Goal: Check status: Check status

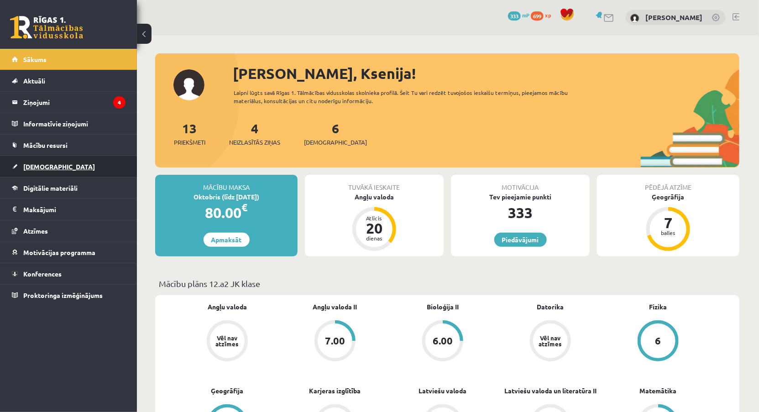
click at [23, 163] on link "[DEMOGRAPHIC_DATA]" at bounding box center [69, 166] width 114 height 21
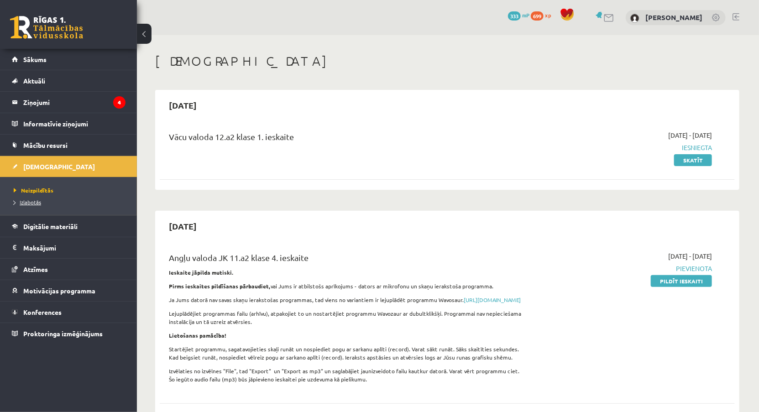
click at [25, 201] on span "Izlabotās" at bounding box center [27, 202] width 27 height 7
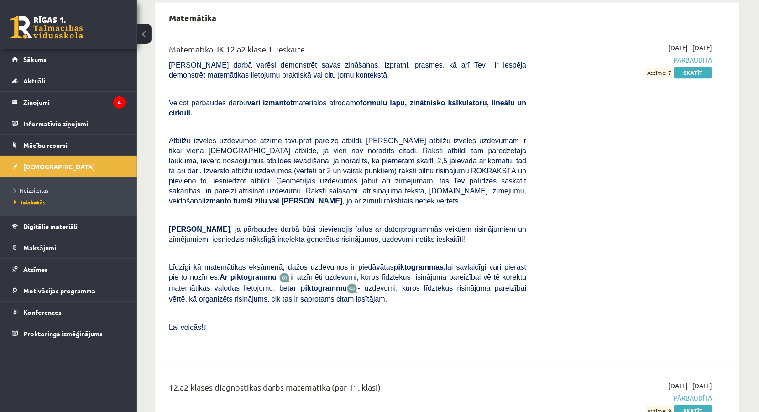
scroll to position [1180, 0]
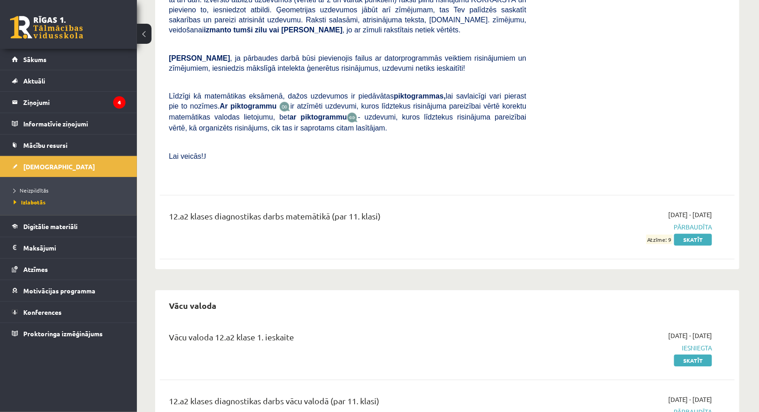
click at [675, 358] on div "2025-10-01 - 2025-10-15 Iesniegta Skatīt" at bounding box center [626, 348] width 186 height 34
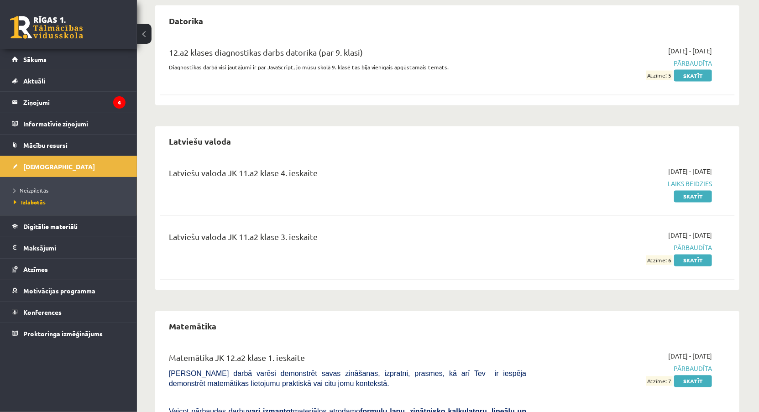
scroll to position [707, 0]
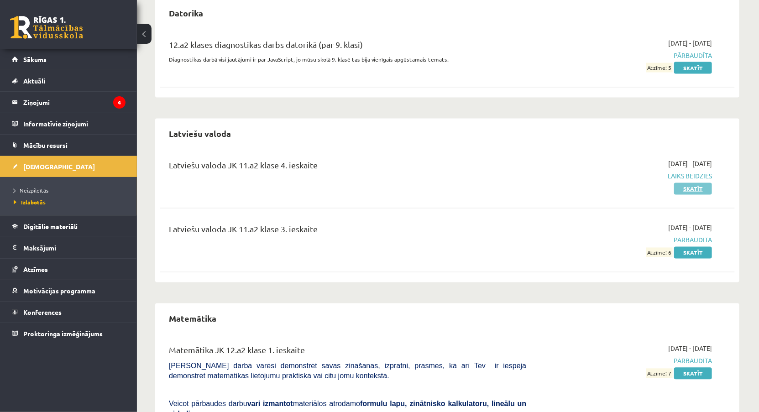
click at [684, 183] on link "Skatīt" at bounding box center [693, 189] width 38 height 12
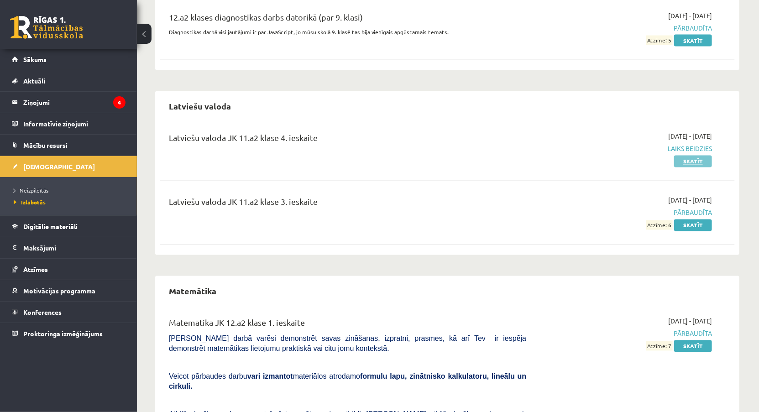
scroll to position [763, 0]
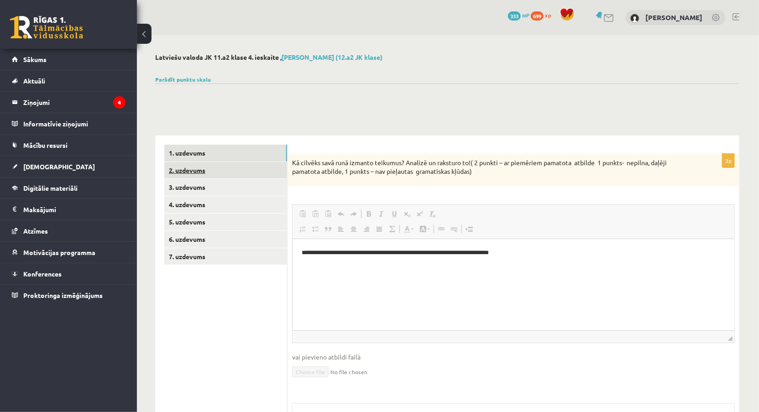
click at [242, 176] on link "2. uzdevums" at bounding box center [225, 170] width 123 height 17
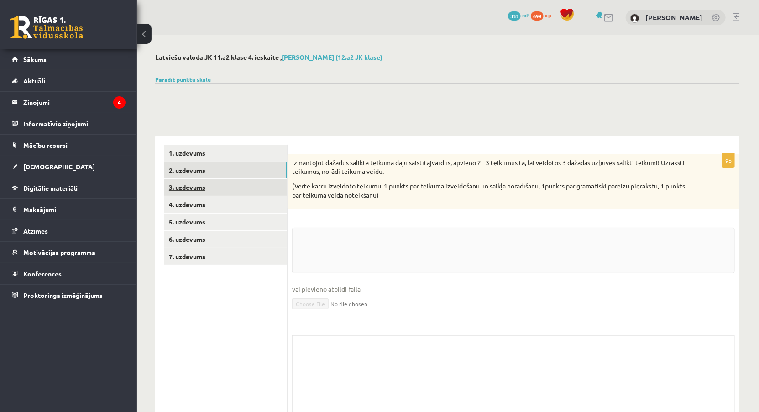
click at [257, 183] on link "3. uzdevums" at bounding box center [225, 187] width 123 height 17
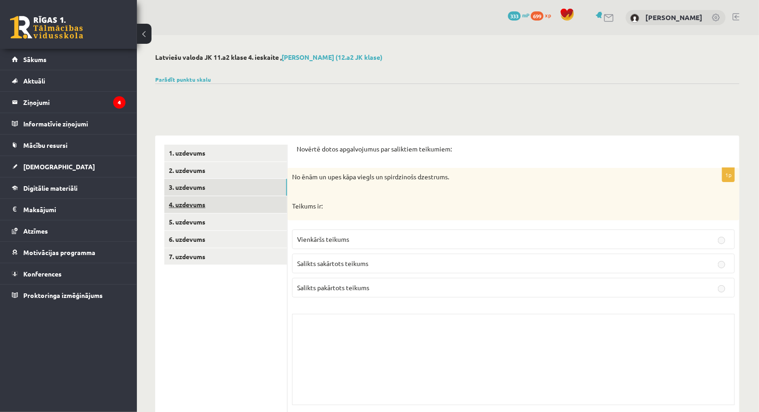
click at [242, 210] on link "4. uzdevums" at bounding box center [225, 204] width 123 height 17
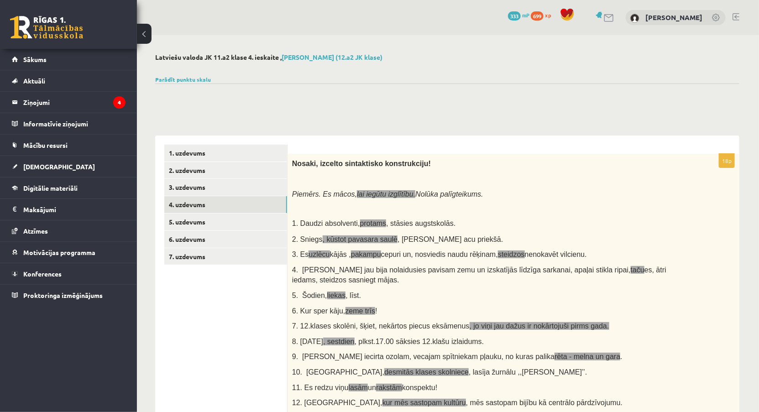
click at [223, 195] on link "3. uzdevums" at bounding box center [225, 187] width 123 height 17
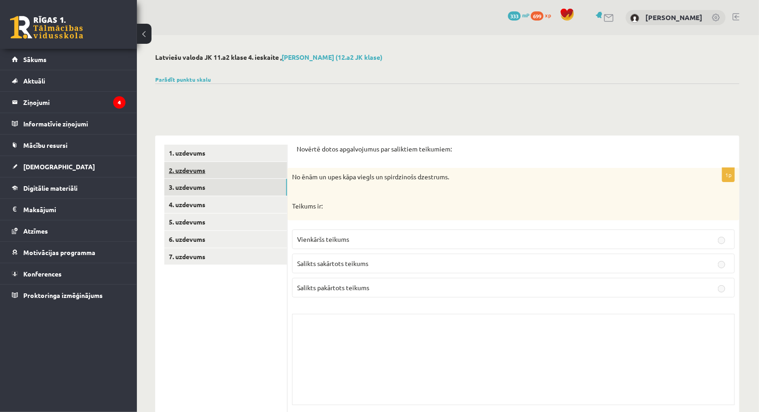
click at [244, 163] on link "2. uzdevums" at bounding box center [225, 170] width 123 height 17
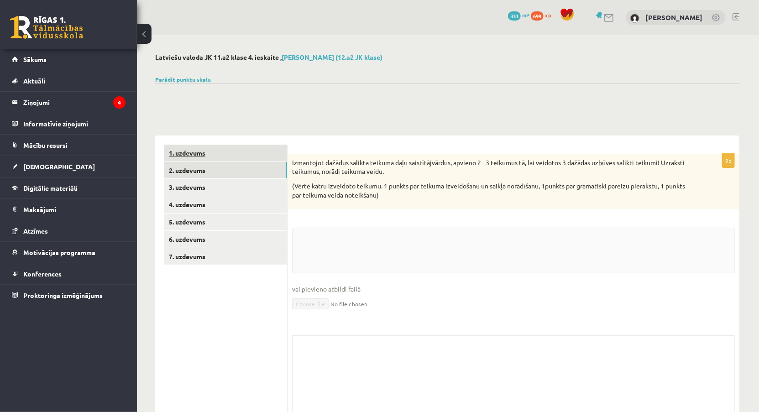
click at [246, 159] on link "1. uzdevums" at bounding box center [225, 153] width 123 height 17
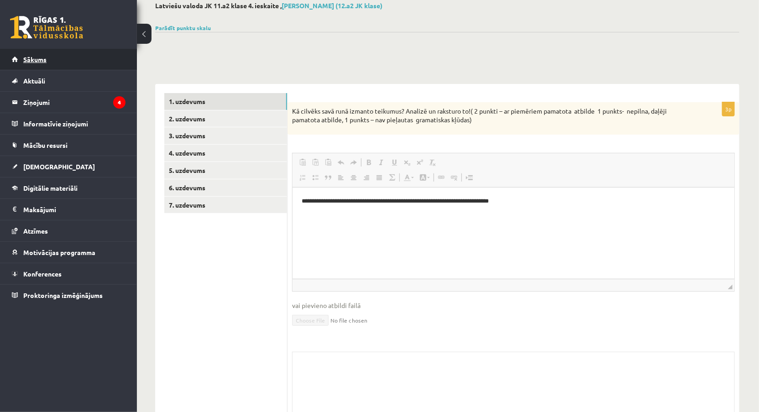
click at [103, 67] on link "Sākums" at bounding box center [69, 59] width 114 height 21
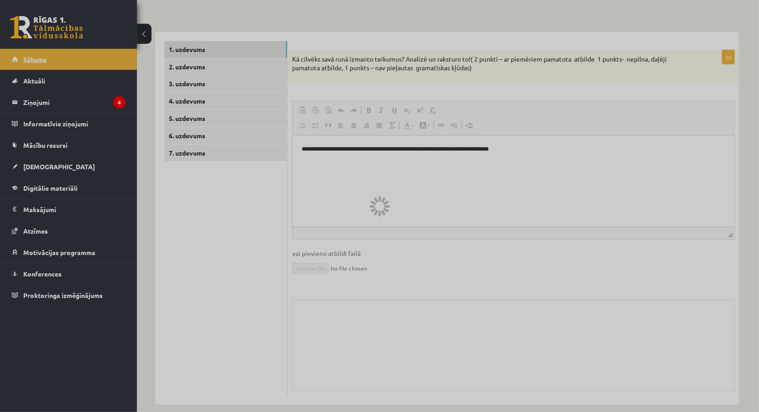
scroll to position [111, 0]
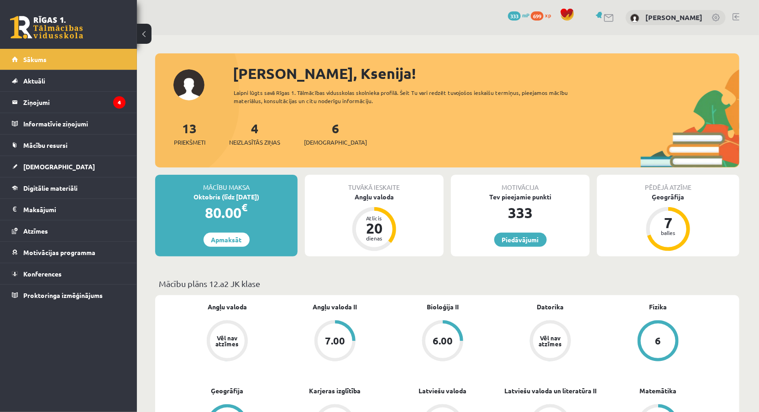
click at [739, 14] on link at bounding box center [736, 16] width 7 height 7
